Goal: Task Accomplishment & Management: Manage account settings

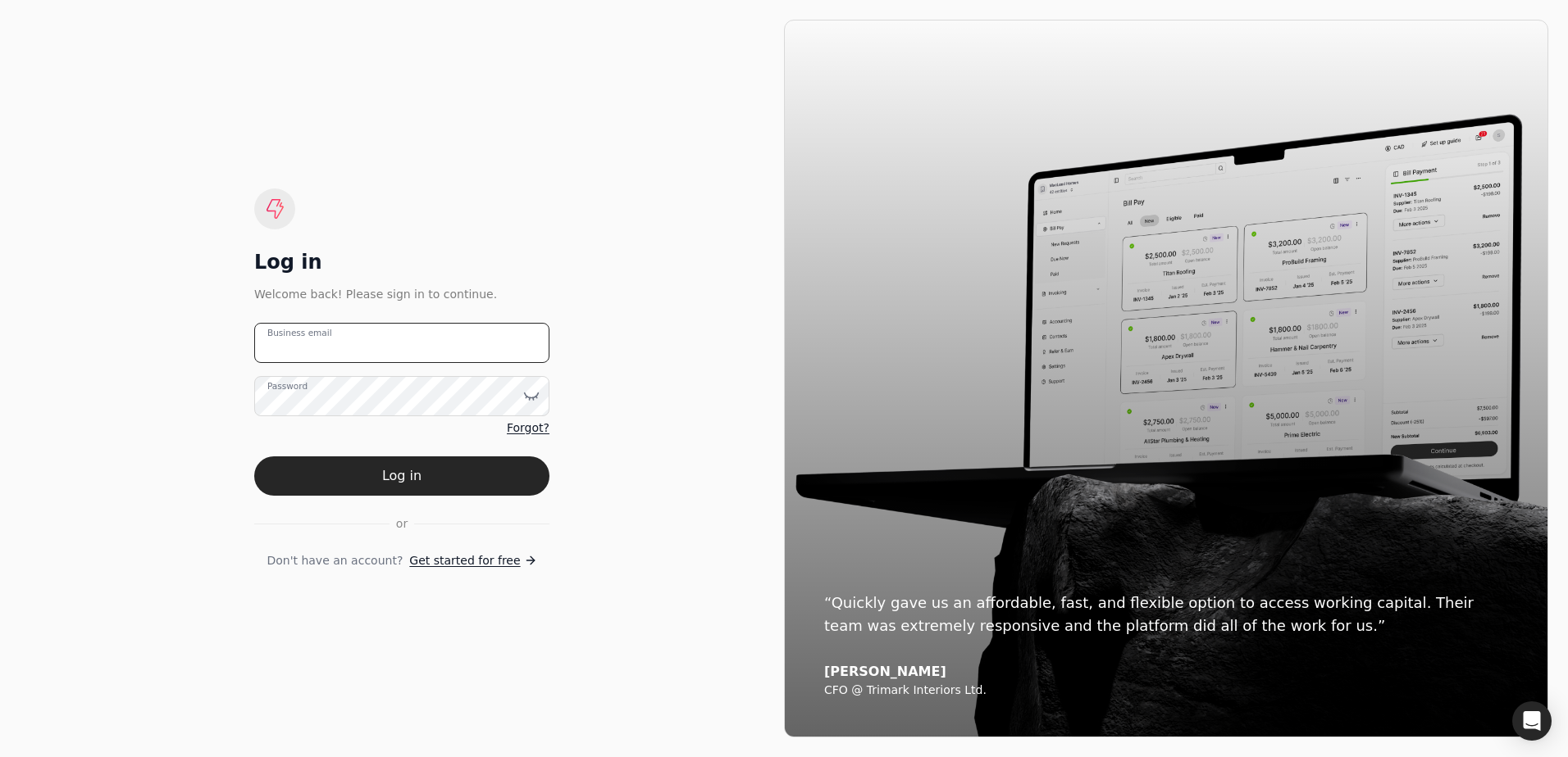
click at [440, 348] on email "Business email" at bounding box center [401, 343] width 295 height 40
paste email "VancouverInvoices@rjc.ca"
type email "VancouverInvoices@rjc.ca"
click at [251, 405] on div "Log in Welcome back! Please sign in to continue. VancouverInvoices@rjc.ca Busin…" at bounding box center [401, 378] width 764 height 718
click at [290, 392] on label "Password" at bounding box center [287, 386] width 40 height 14
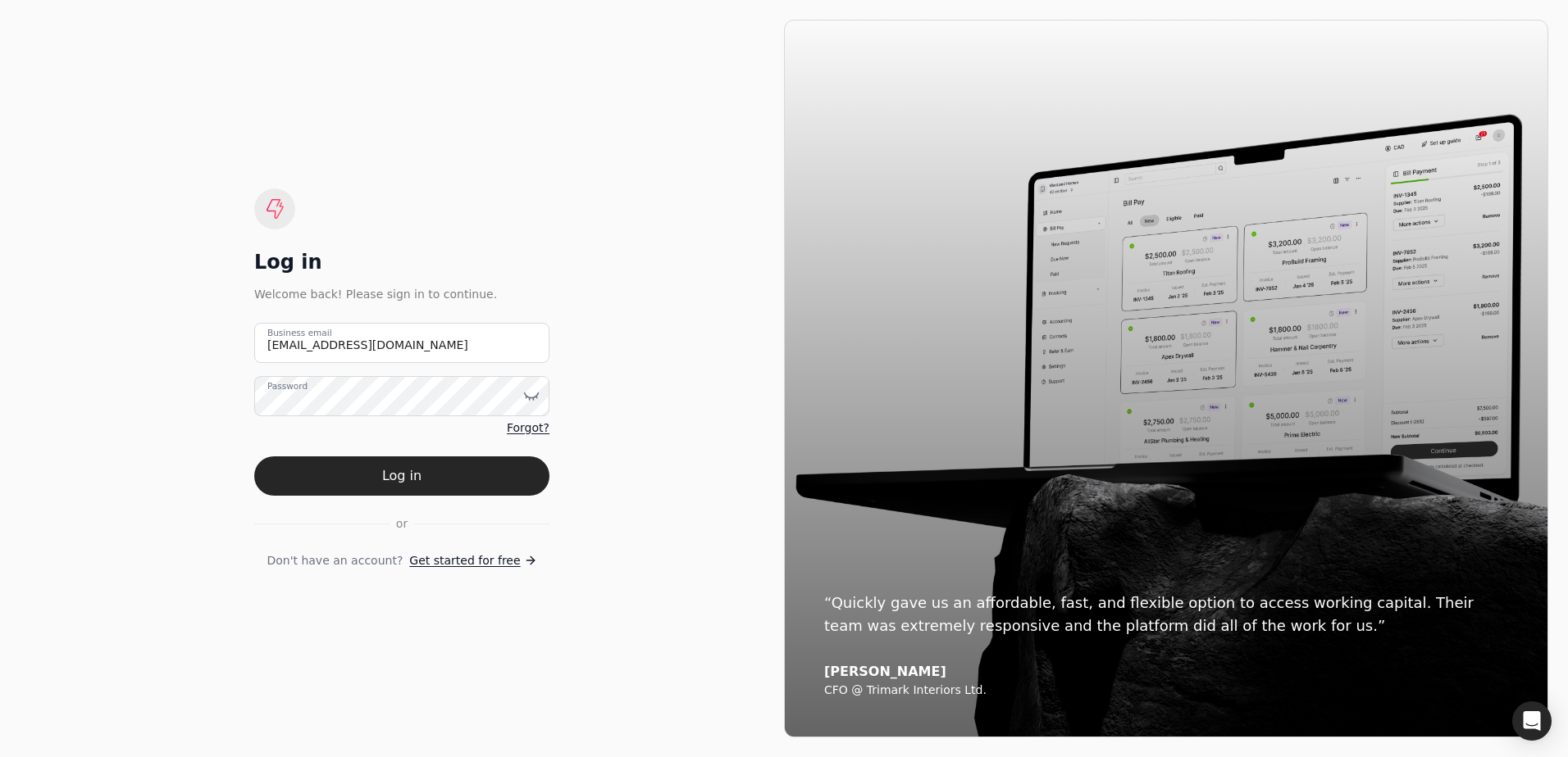
click at [520, 426] on span "Forgot?" at bounding box center [528, 428] width 43 height 17
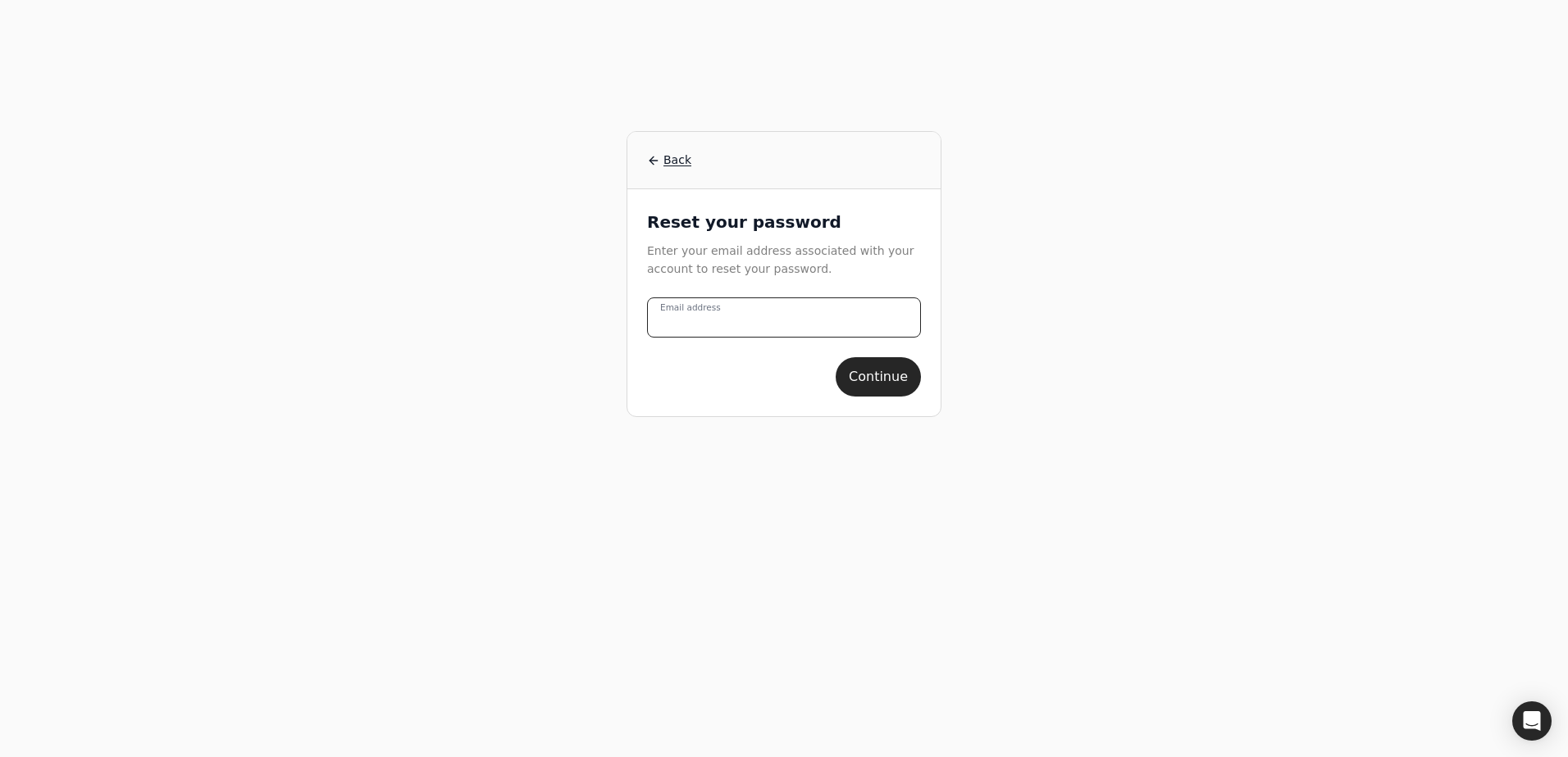
click at [750, 323] on address "Email address" at bounding box center [784, 317] width 274 height 40
type address "VancouverInvoices@rjc.ca"
click at [876, 377] on button "Continue" at bounding box center [878, 377] width 85 height 40
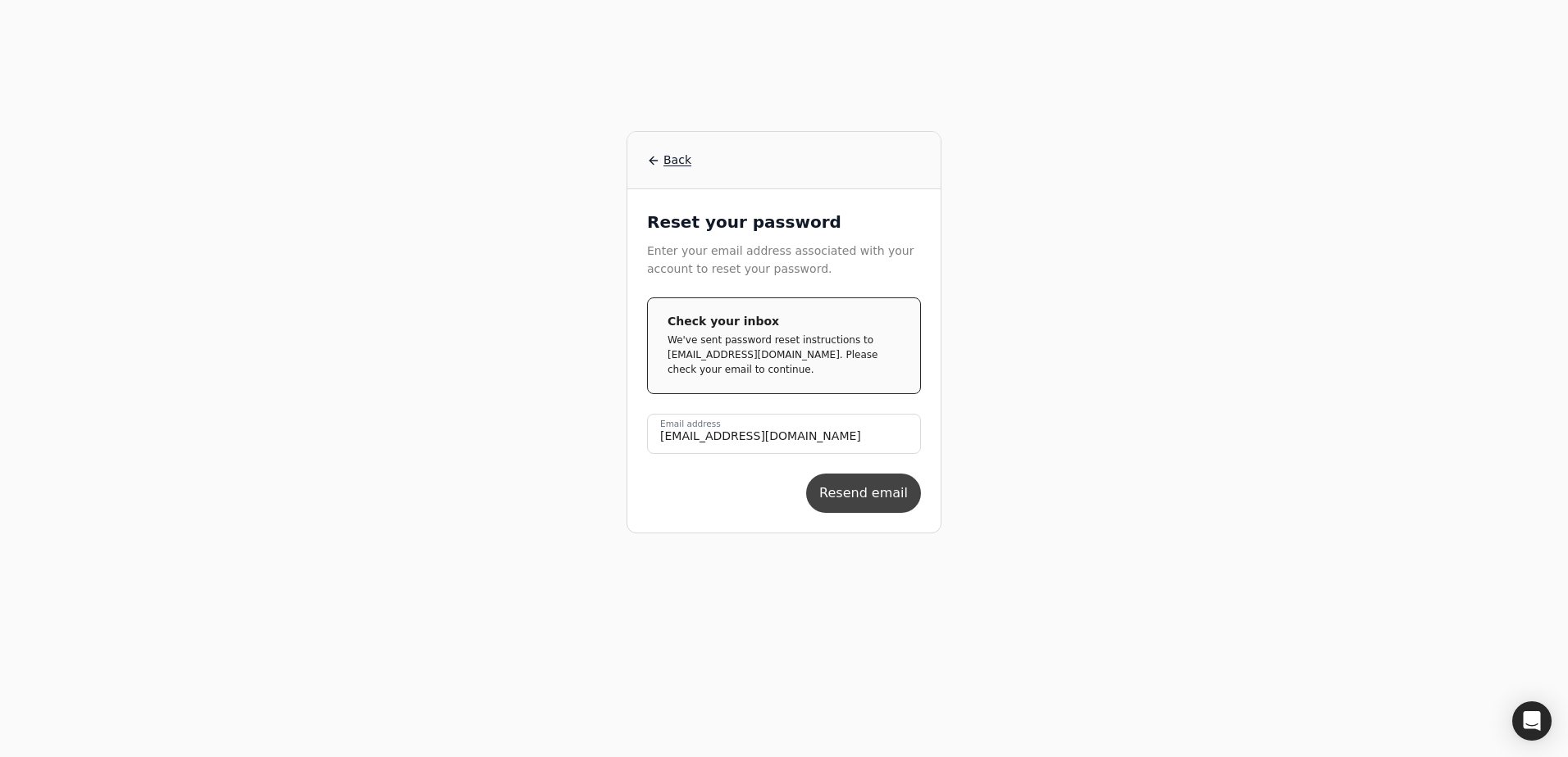
click at [856, 489] on button "Resend email" at bounding box center [863, 493] width 115 height 40
